Goal: Register for event/course

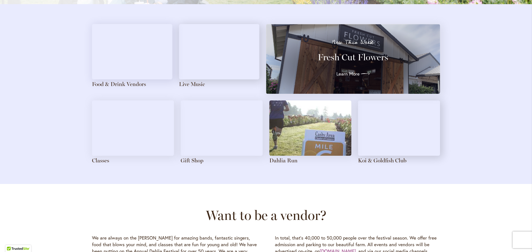
scroll to position [609, 0]
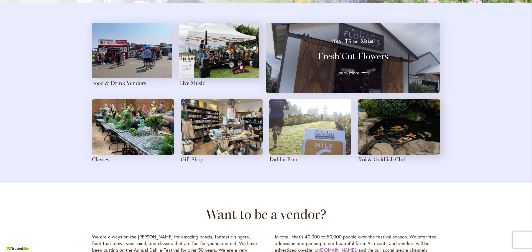
click at [204, 78] on img at bounding box center [219, 50] width 80 height 55
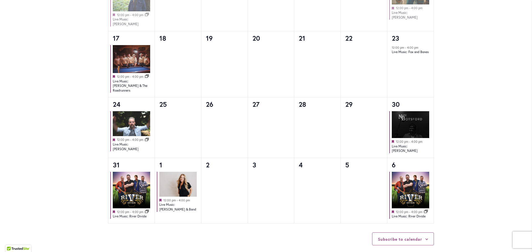
scroll to position [526, 0]
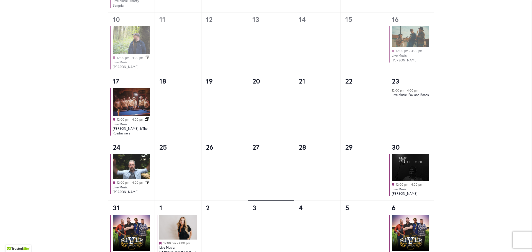
scroll to position [471, 0]
